Goal: Information Seeking & Learning: Find contact information

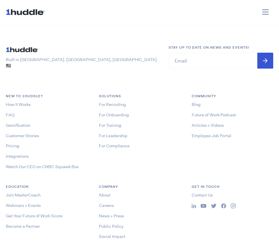
scroll to position [2739, 0]
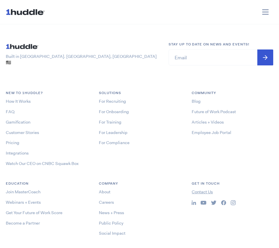
click at [202, 189] on link "Contact Us" at bounding box center [202, 192] width 21 height 6
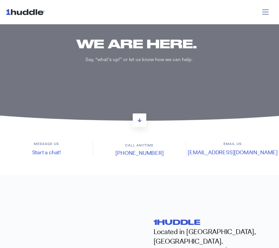
scroll to position [46, 0]
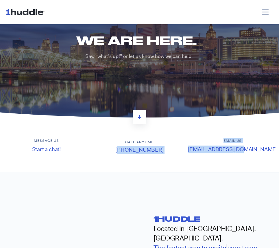
drag, startPoint x: 111, startPoint y: 152, endPoint x: 259, endPoint y: 152, distance: 148.0
click at [259, 152] on div "Message us Start a chat! Call anytime (646) 926-1942 Email us support@1huddle.co" at bounding box center [139, 145] width 279 height 15
click at [208, 169] on section "Message us Start a chat! Call anytime (646) 926-1942 Email us support@1huddle.co" at bounding box center [139, 146] width 279 height 52
drag, startPoint x: 202, startPoint y: 150, endPoint x: 261, endPoint y: 151, distance: 59.3
click at [261, 151] on h4 "support@1huddle.co" at bounding box center [232, 149] width 93 height 8
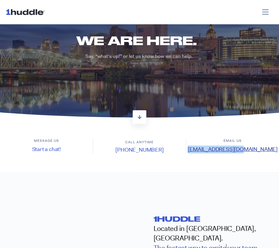
copy link "support@1huddle.co"
drag, startPoint x: 162, startPoint y: 150, endPoint x: 117, endPoint y: 149, distance: 45.7
click at [117, 149] on h4 "(646) 926-1942" at bounding box center [139, 150] width 93 height 8
copy link "(646) 926-1942"
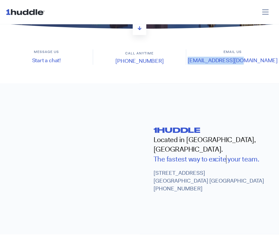
scroll to position [141, 0]
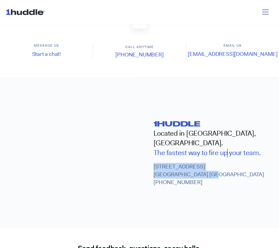
drag, startPoint x: 215, startPoint y: 169, endPoint x: 153, endPoint y: 161, distance: 62.6
click at [153, 161] on div "1huddle Located in Newark, NJ. The fastest way to e x c i t e f i r e u p p r e…" at bounding box center [210, 152] width 140 height 150
copy p "550 Broad Street, 9th Floor Newark, NJ 07102 USA"
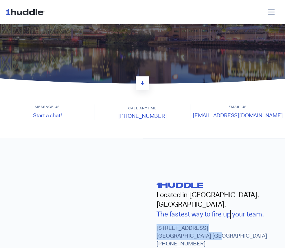
scroll to position [0, 0]
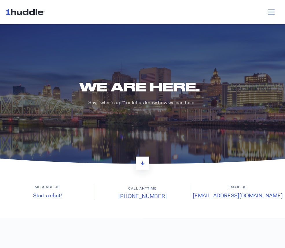
click at [36, 12] on img at bounding box center [26, 11] width 41 height 11
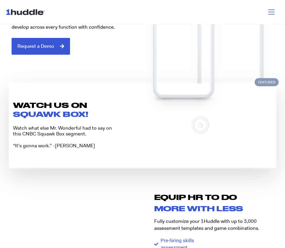
scroll to position [322, 0]
